Goal: Information Seeking & Learning: Find specific fact

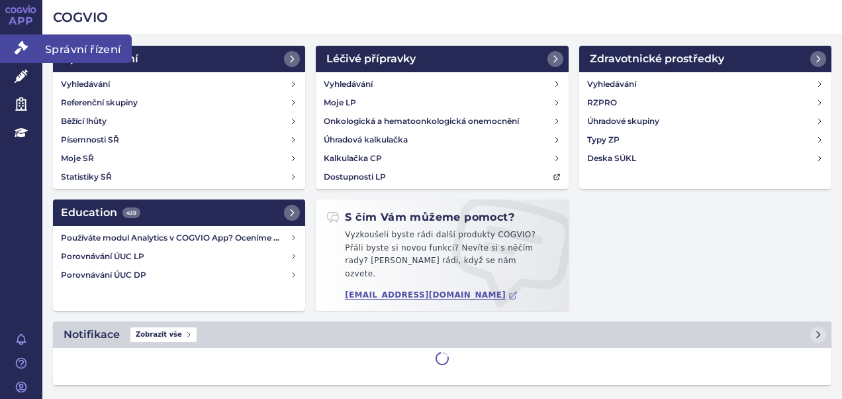
drag, startPoint x: 0, startPoint y: 0, endPoint x: 25, endPoint y: 44, distance: 50.4
click at [25, 44] on icon at bounding box center [21, 47] width 13 height 13
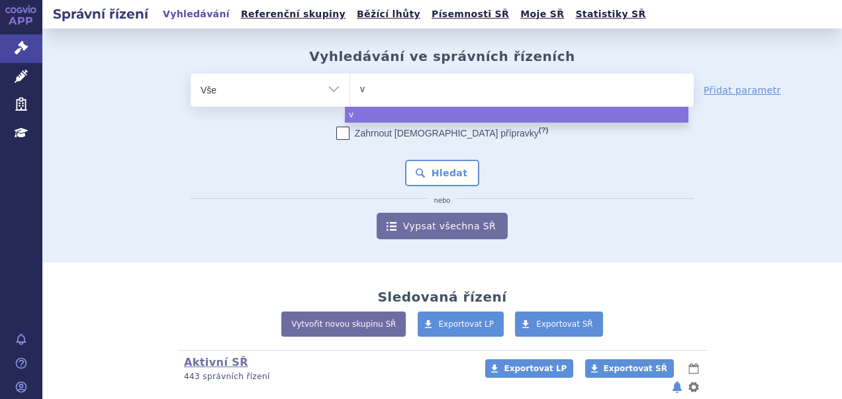
type input "vg"
type input "vge"
type input "vgen"
select select "vgen"
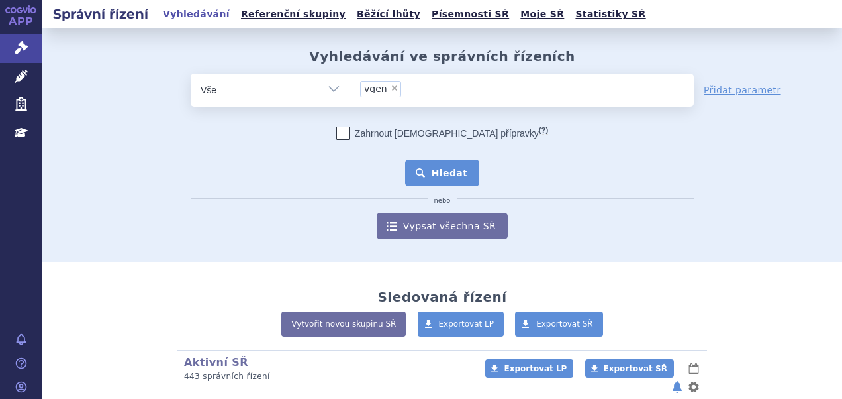
click at [428, 162] on button "Hledat" at bounding box center [442, 173] width 75 height 26
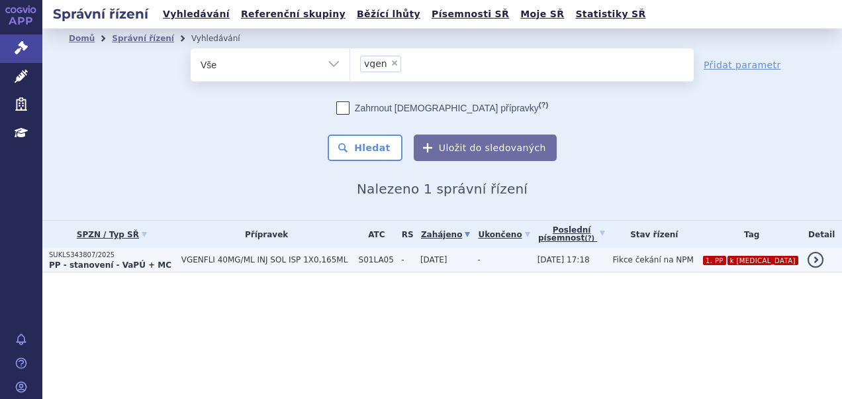
click at [246, 260] on span "VGENFLI 40MG/ML INJ SOL ISP 1X0,165ML" at bounding box center [266, 259] width 171 height 9
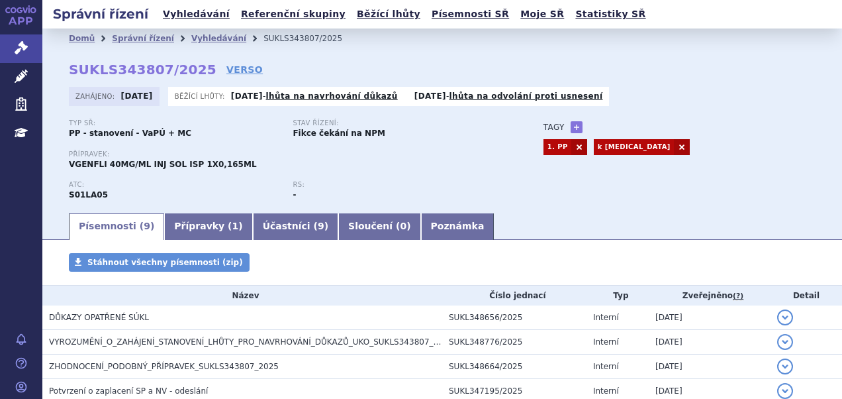
scroll to position [121, 0]
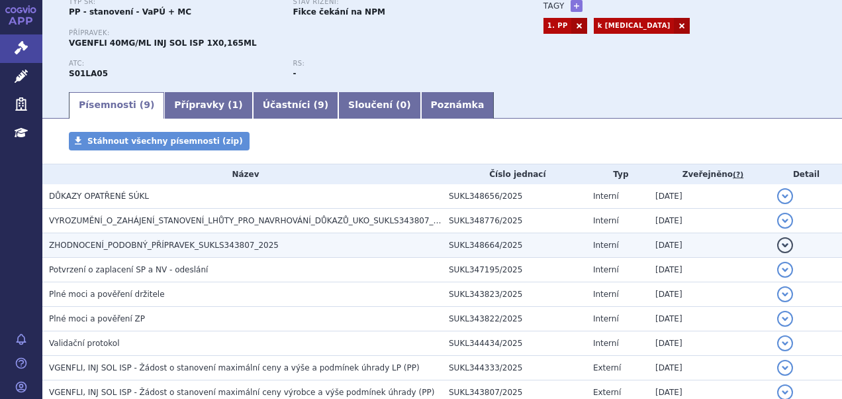
click at [298, 244] on h3 "ZHODNOCENÍ_PODOBNÝ_PŘÍPRAVEK_SUKLS343807_2025" at bounding box center [245, 244] width 393 height 13
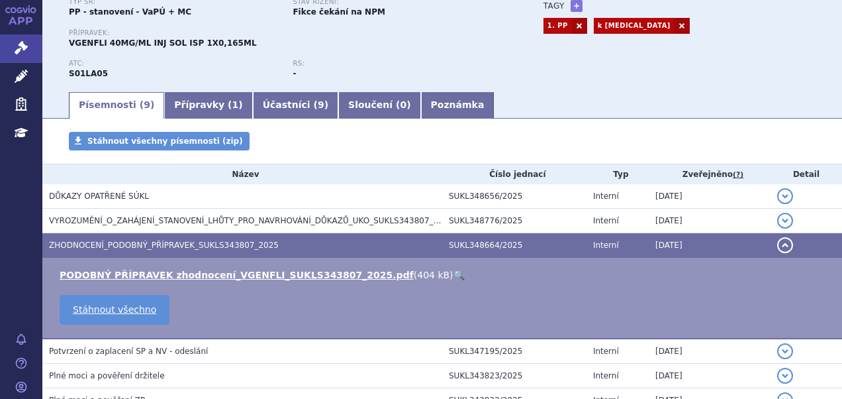
click at [453, 274] on link "🔍" at bounding box center [458, 274] width 11 height 11
